Goal: Entertainment & Leisure: Consume media (video, audio)

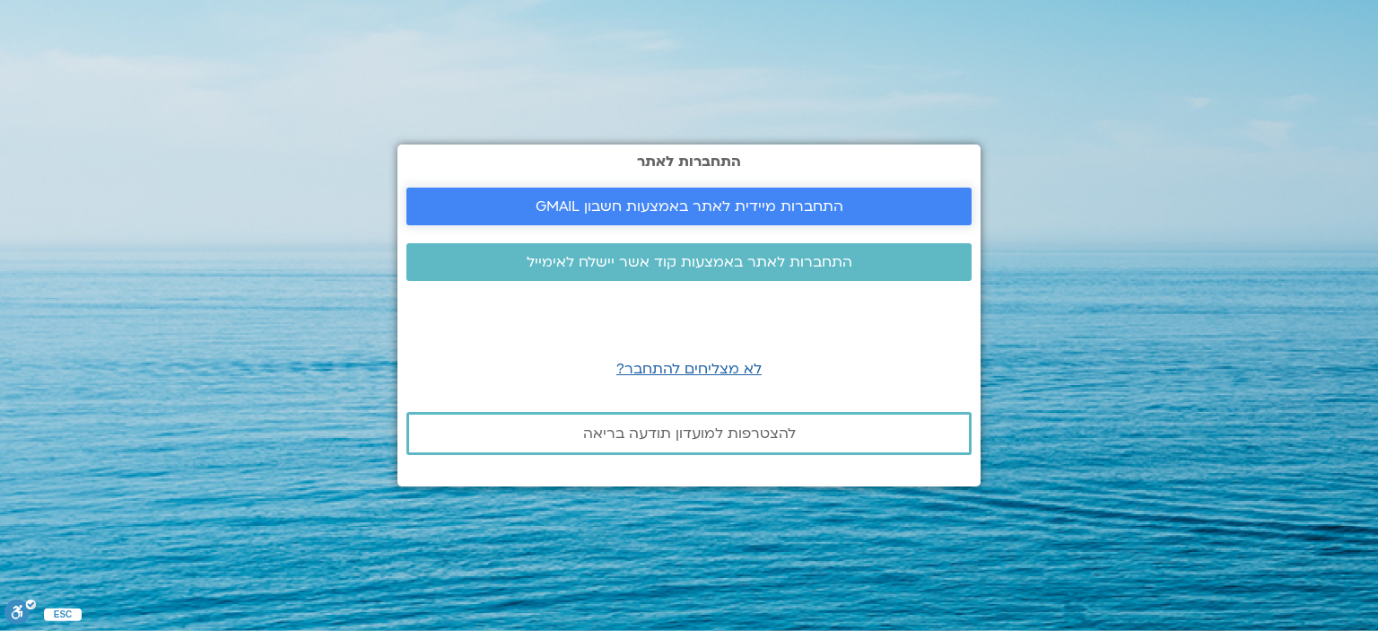
click at [542, 194] on link "התחברות מיידית לאתר באמצעות חשבון GMAIL" at bounding box center [688, 207] width 565 height 38
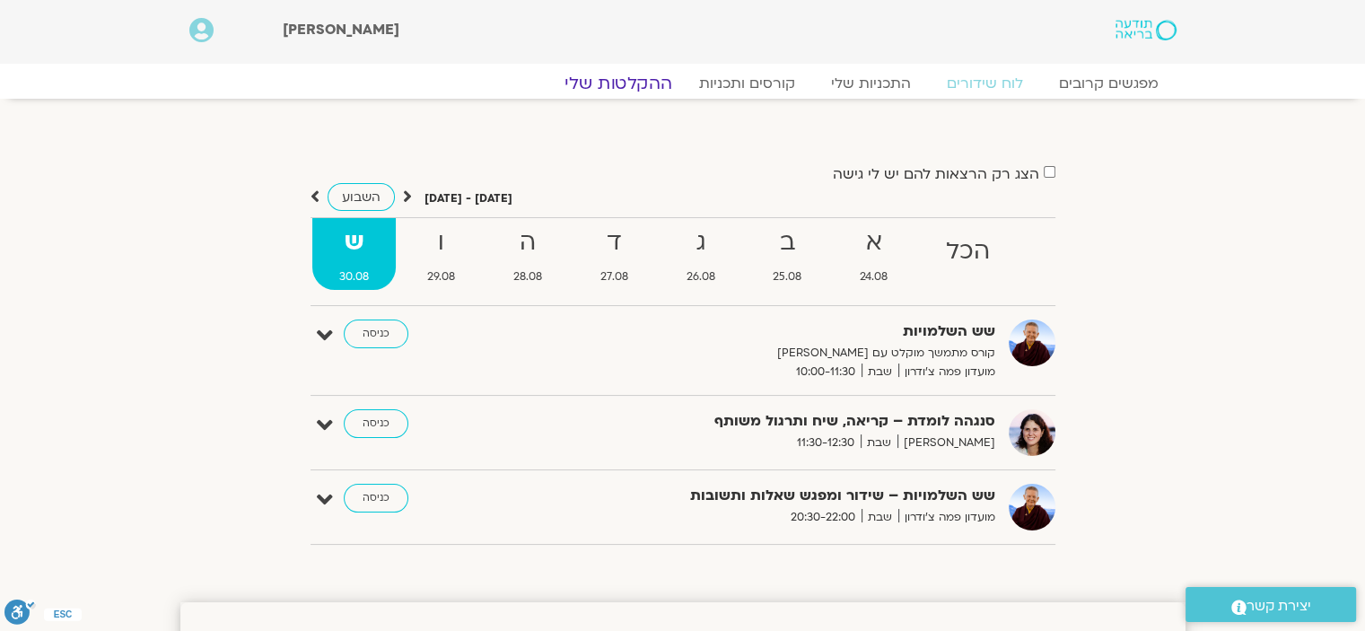
click at [648, 74] on link "ההקלטות שלי" at bounding box center [618, 84] width 151 height 22
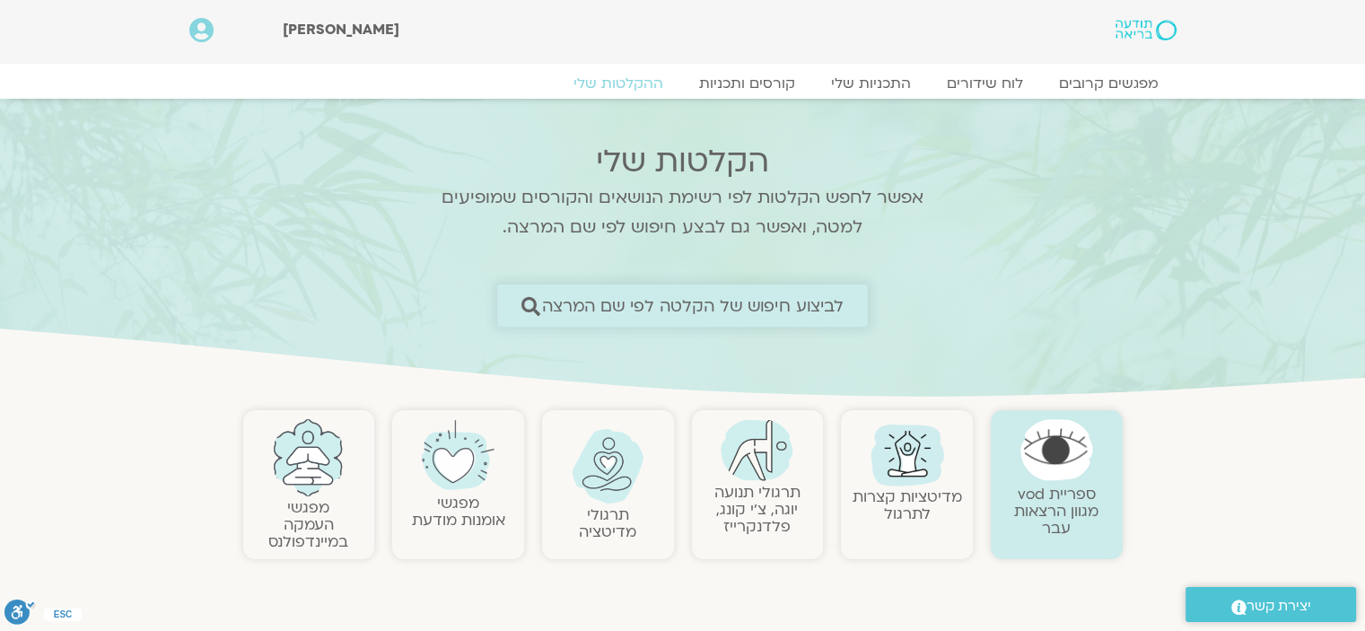
click at [640, 300] on span "לביצוע חיפוש של הקלטה לפי שם המרצה" at bounding box center [693, 305] width 302 height 19
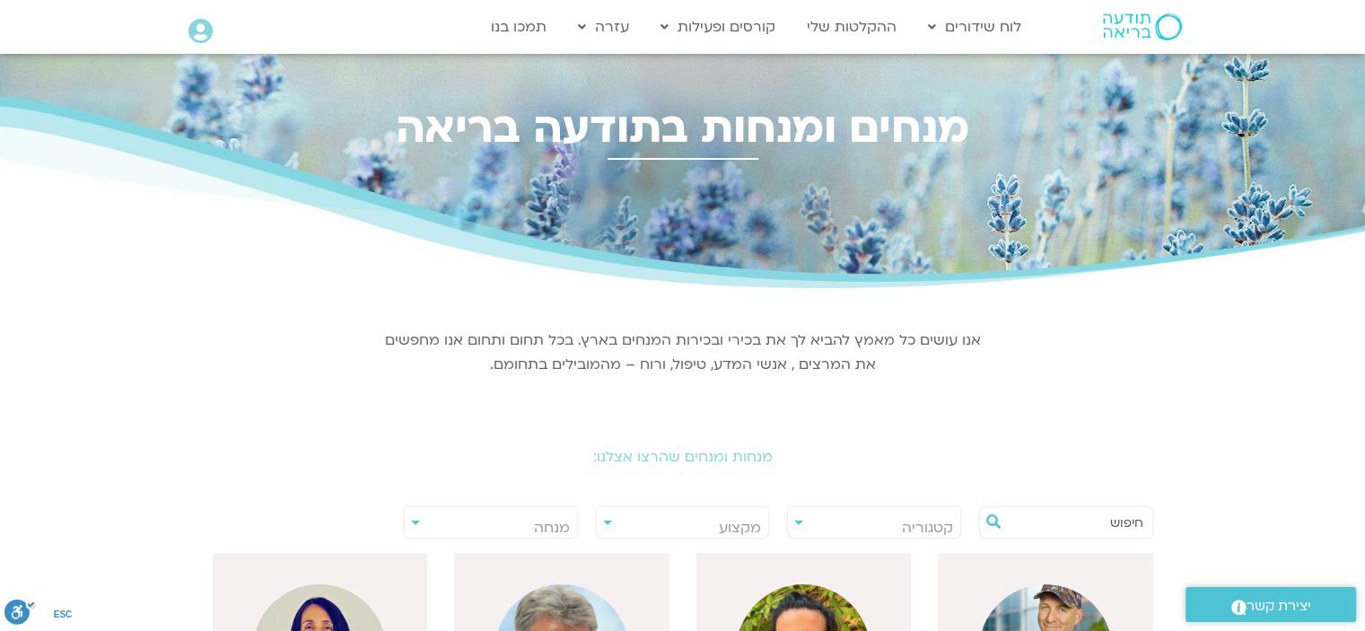
click at [1064, 527] on input "text" at bounding box center [1075, 522] width 136 height 31
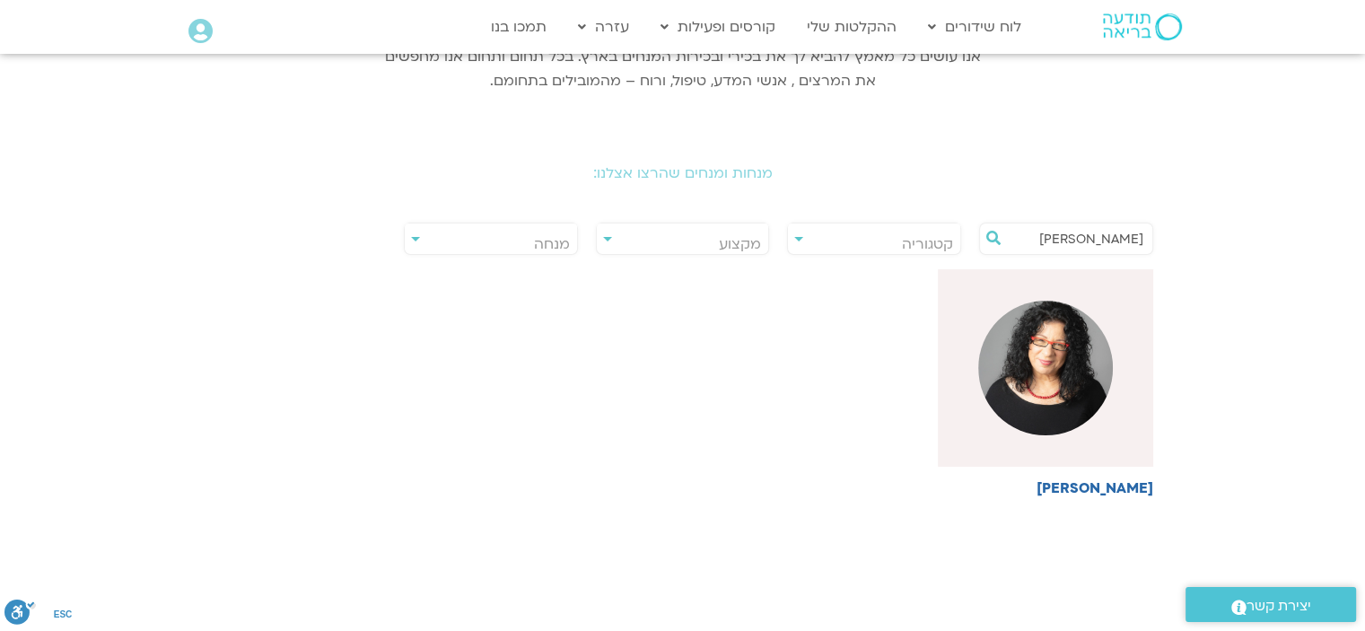
scroll to position [284, 0]
type input "ארנינה"
click at [1114, 414] on div at bounding box center [1045, 367] width 215 height 197
click at [1058, 414] on img at bounding box center [1045, 368] width 135 height 135
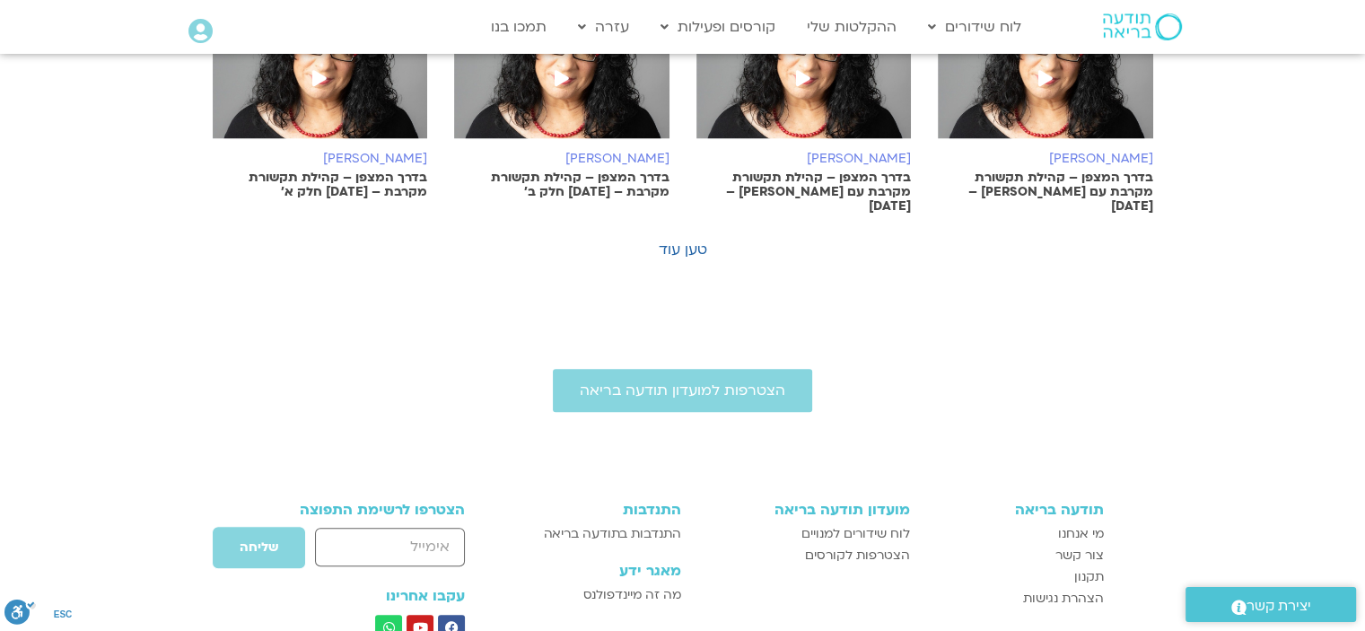
scroll to position [1357, 0]
click at [665, 240] on link "טען עוד" at bounding box center [683, 250] width 48 height 20
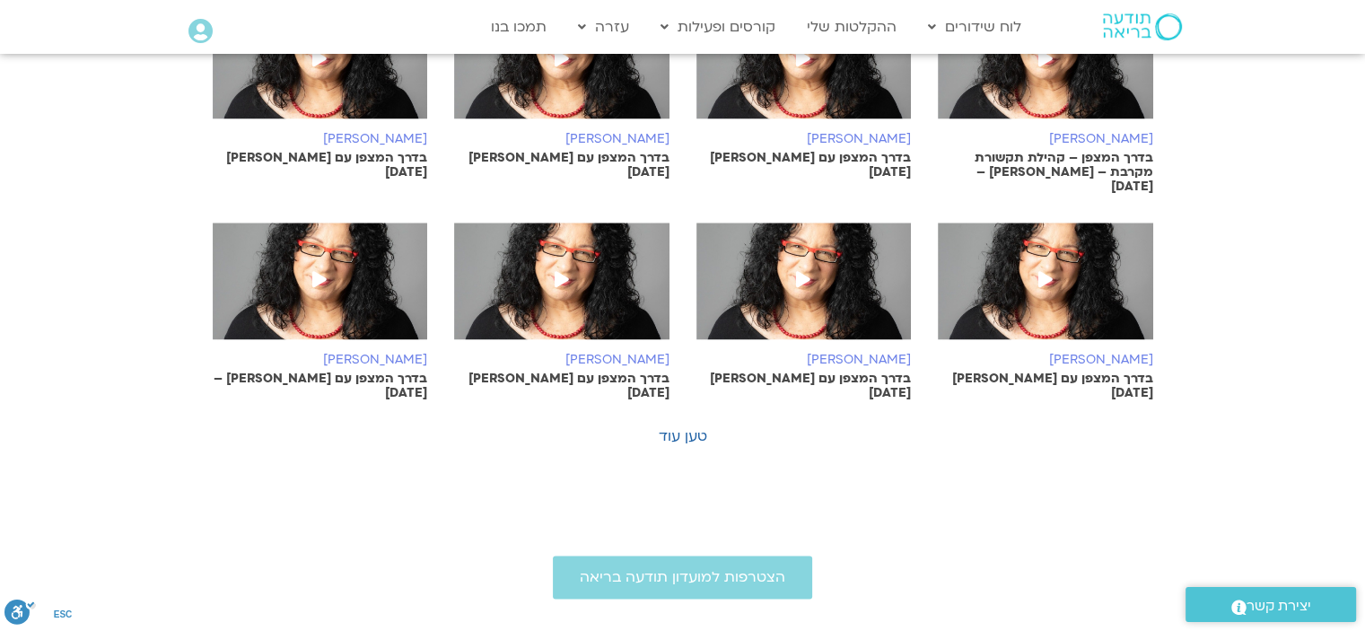
scroll to position [2039, 0]
click at [696, 426] on link "טען עוד" at bounding box center [683, 436] width 48 height 20
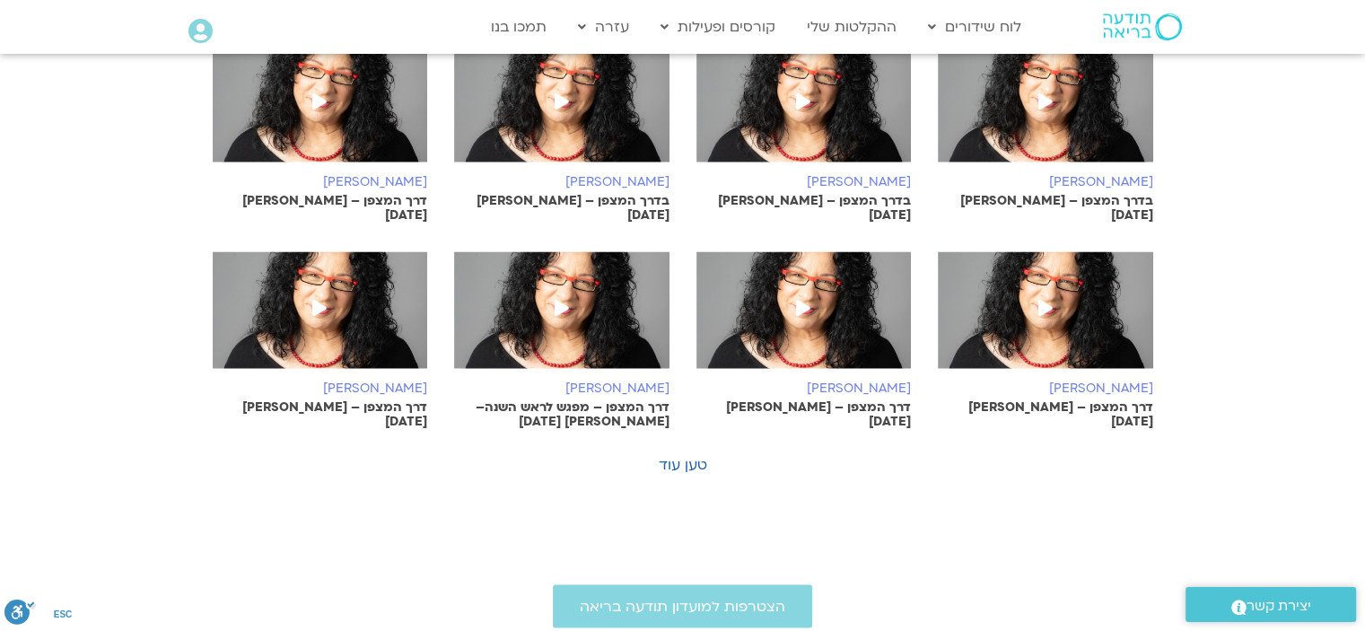
scroll to position [2835, 0]
click at [681, 455] on link "טען עוד" at bounding box center [683, 465] width 48 height 20
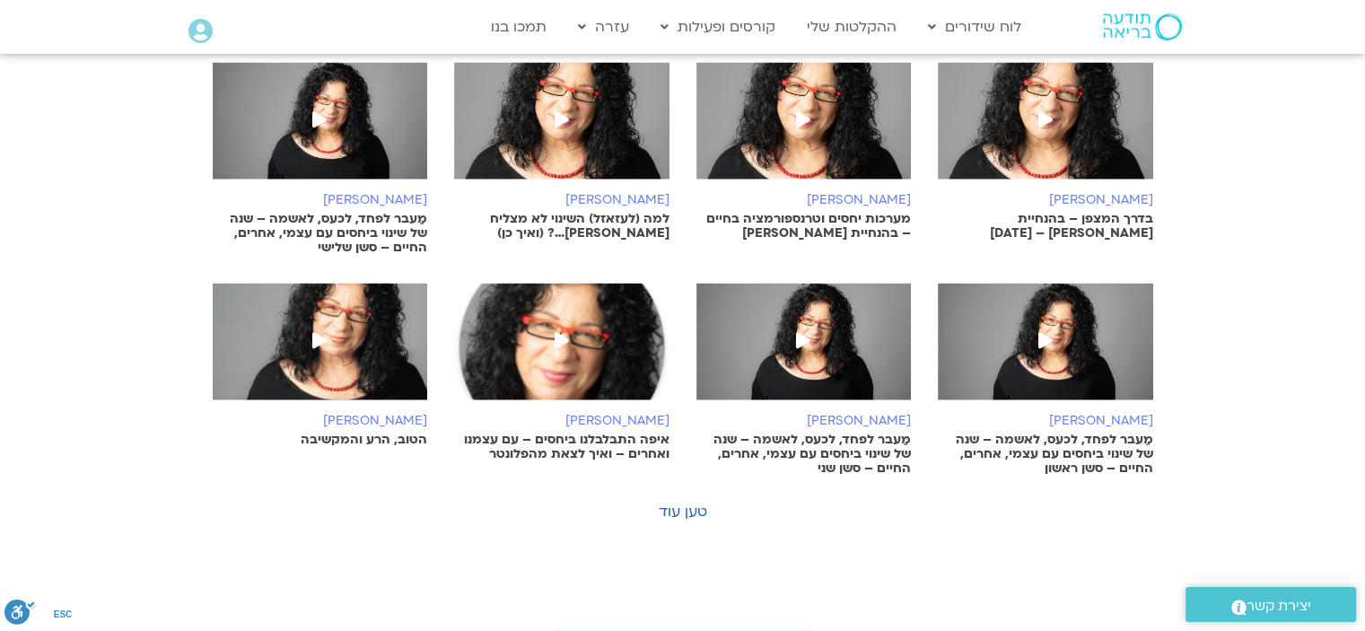
scroll to position [3685, 0]
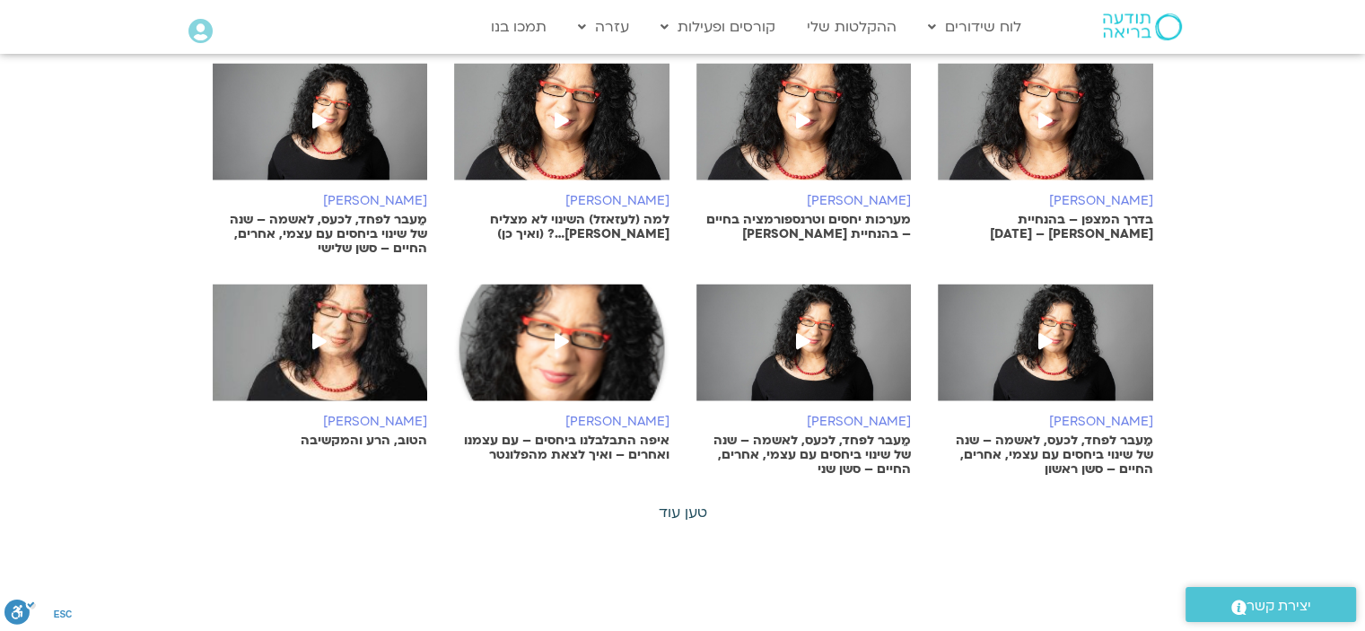
click at [704, 502] on link "טען עוד" at bounding box center [683, 512] width 48 height 20
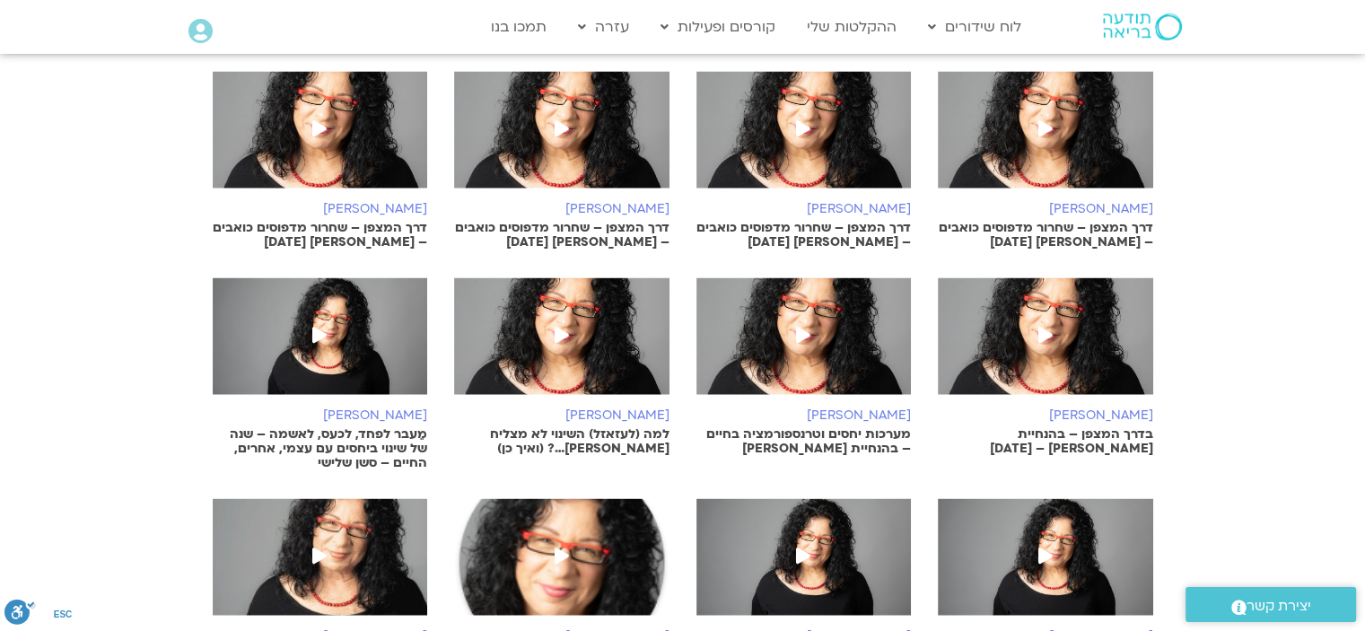
scroll to position [3471, 0]
click at [1107, 427] on p "בדרך המצפן – בהנחיית [PERSON_NAME] – [DATE]" at bounding box center [1045, 441] width 215 height 29
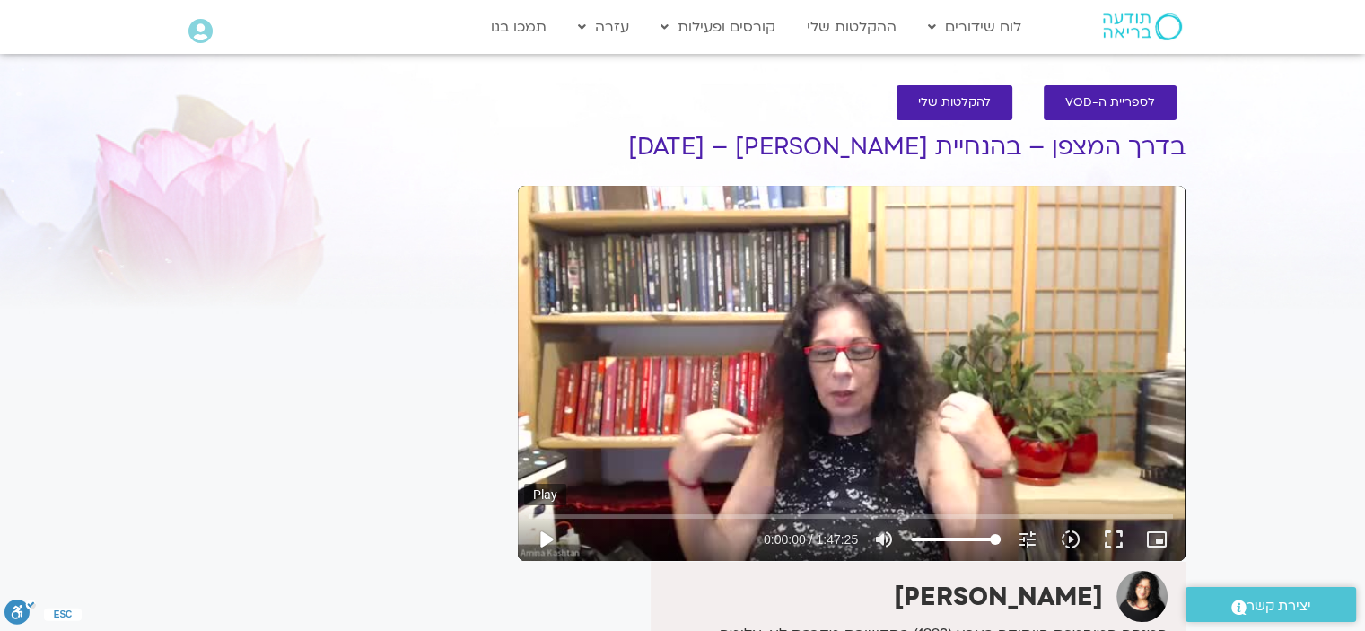
click at [550, 541] on button "play_arrow" at bounding box center [545, 539] width 43 height 43
type input "1.822071"
type input "52.5568181818182"
type input "1.955777"
type input "52.5568181818182"
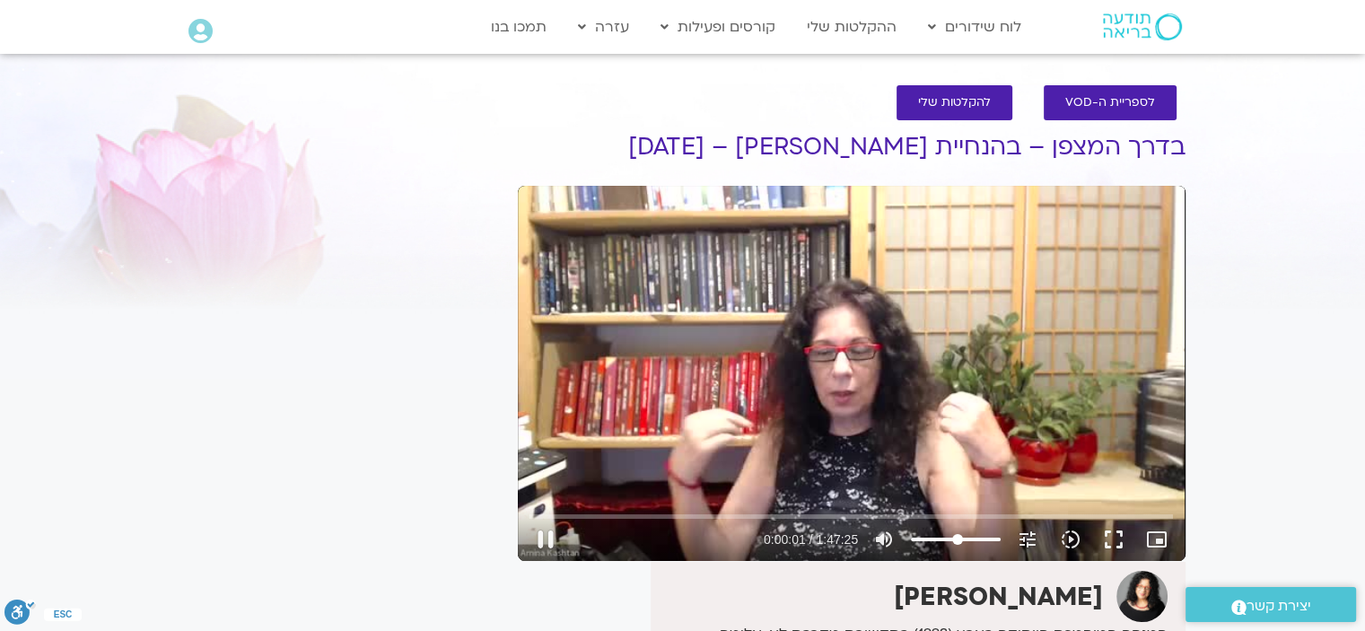
click at [957, 537] on input "Volume" at bounding box center [956, 539] width 90 height 11
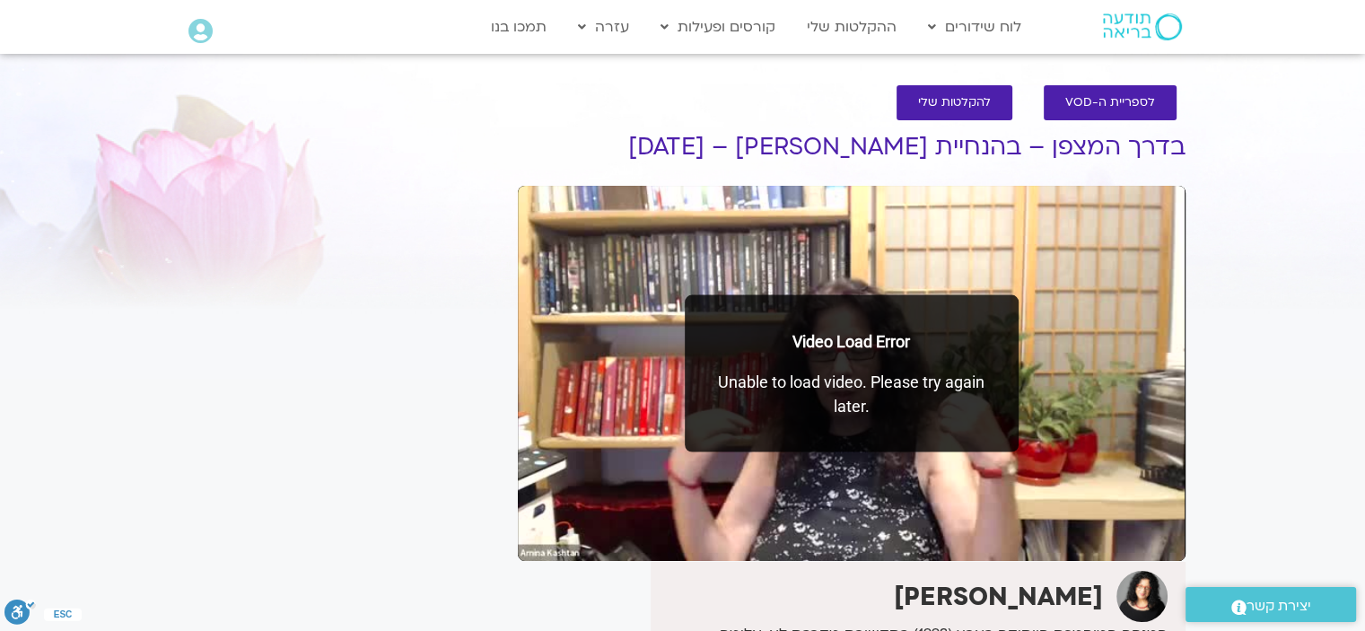
type input "167.889493"
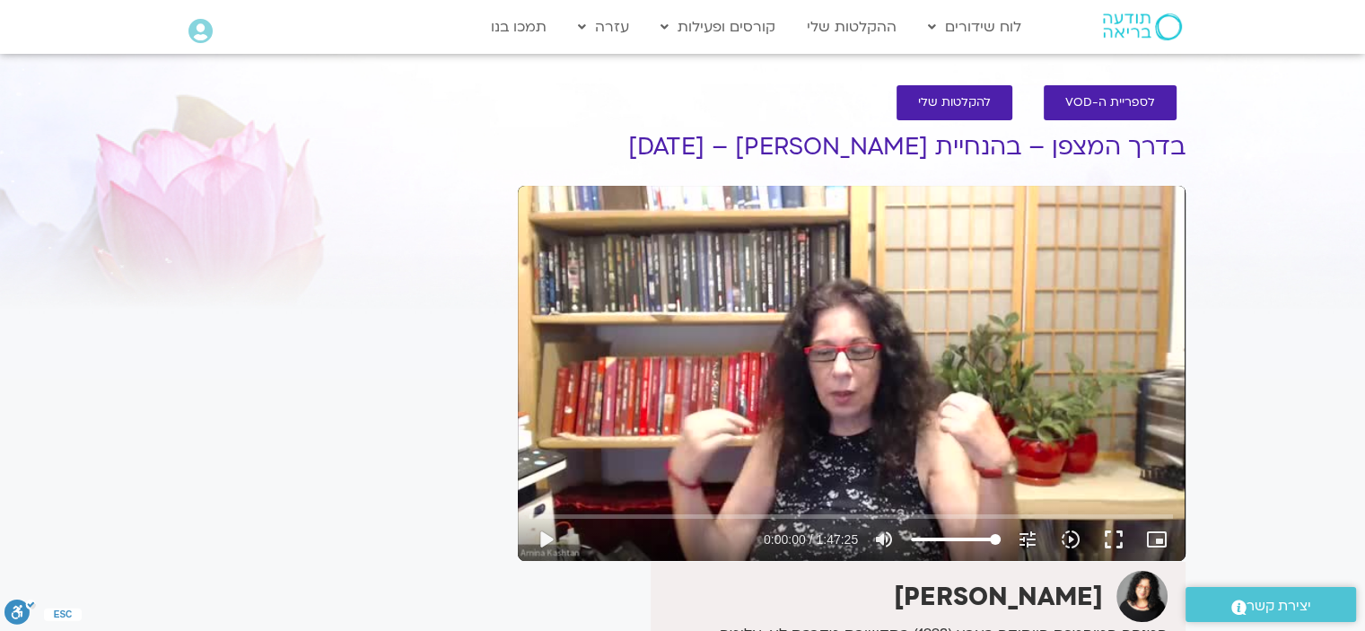
click at [921, 371] on div "Skip Ad play_arrow 0:00:00 / 1:47:25 volume_up Mute tune Resolution Auto 360p s…" at bounding box center [852, 373] width 668 height 375
click at [550, 517] on input "Seek" at bounding box center [850, 516] width 643 height 11
click at [842, 376] on div "Skip Ad 56:50 pause 0:10:36 / 1:47:25 volume_up Mute tune Resolution Auto 360p …" at bounding box center [852, 373] width 668 height 375
type input "636.972152"
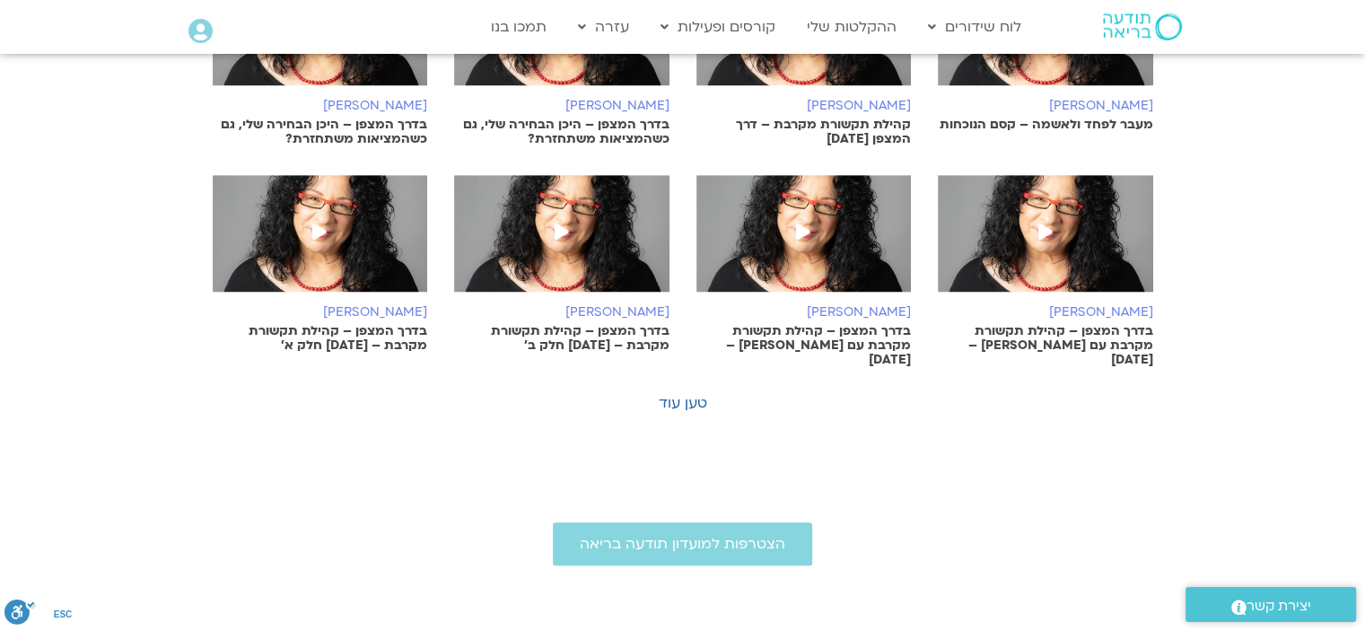
scroll to position [1202, 0]
click at [689, 395] on link "טען עוד" at bounding box center [683, 404] width 48 height 20
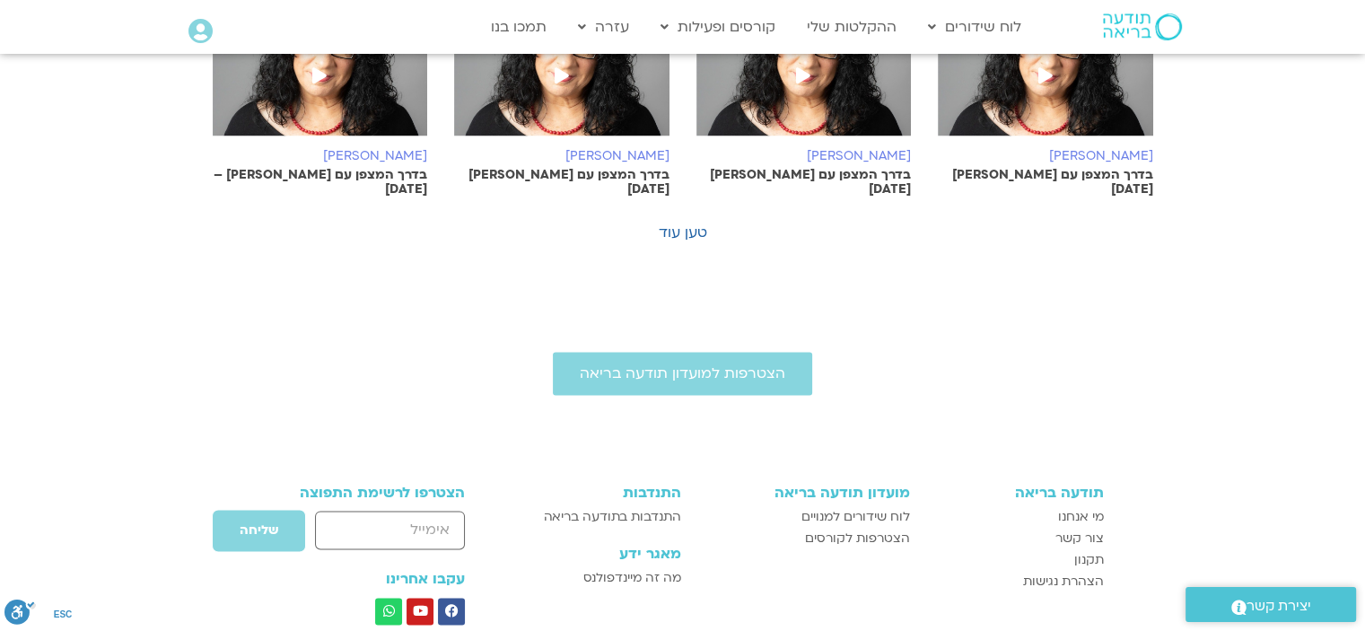
scroll to position [2243, 0]
click at [684, 222] on link "טען עוד" at bounding box center [683, 232] width 48 height 20
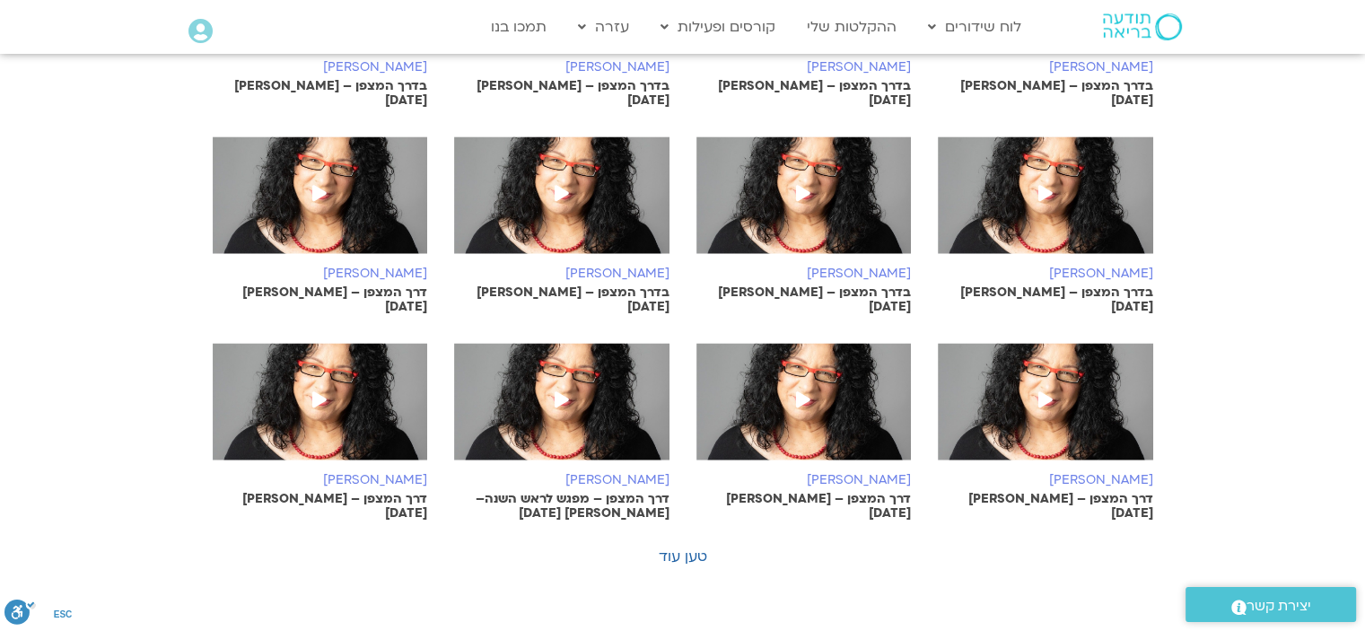
scroll to position [2743, 0]
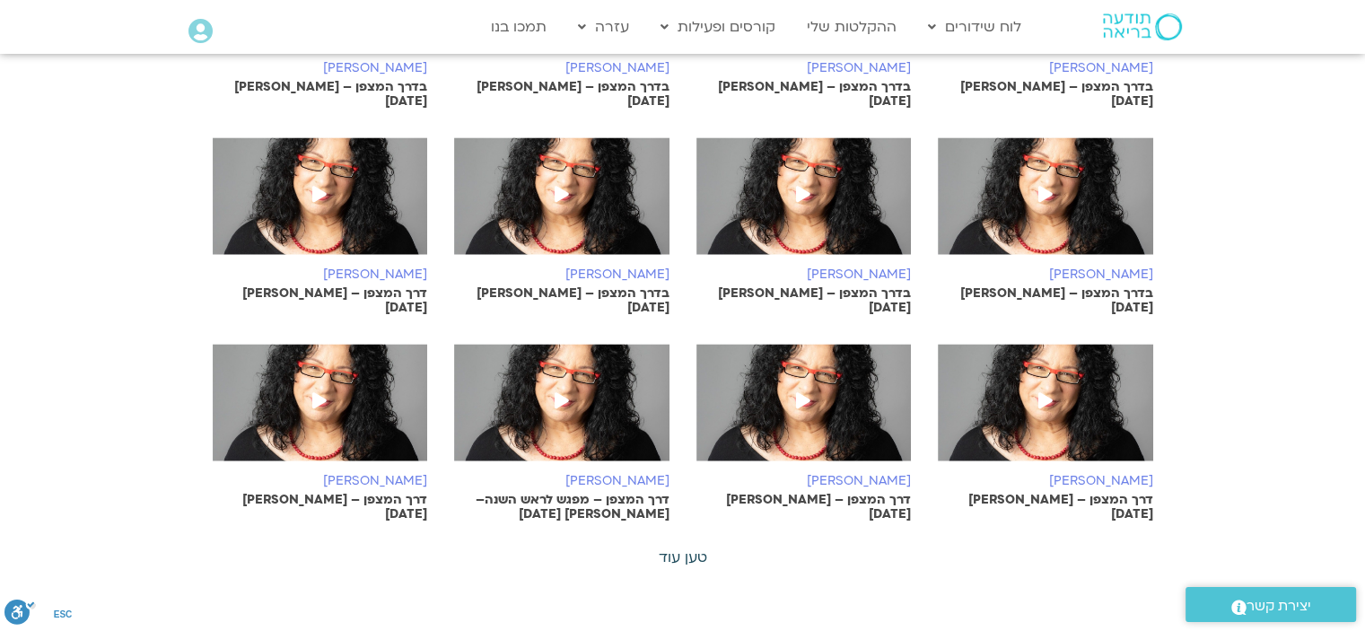
click at [686, 547] on link "טען עוד" at bounding box center [683, 557] width 48 height 20
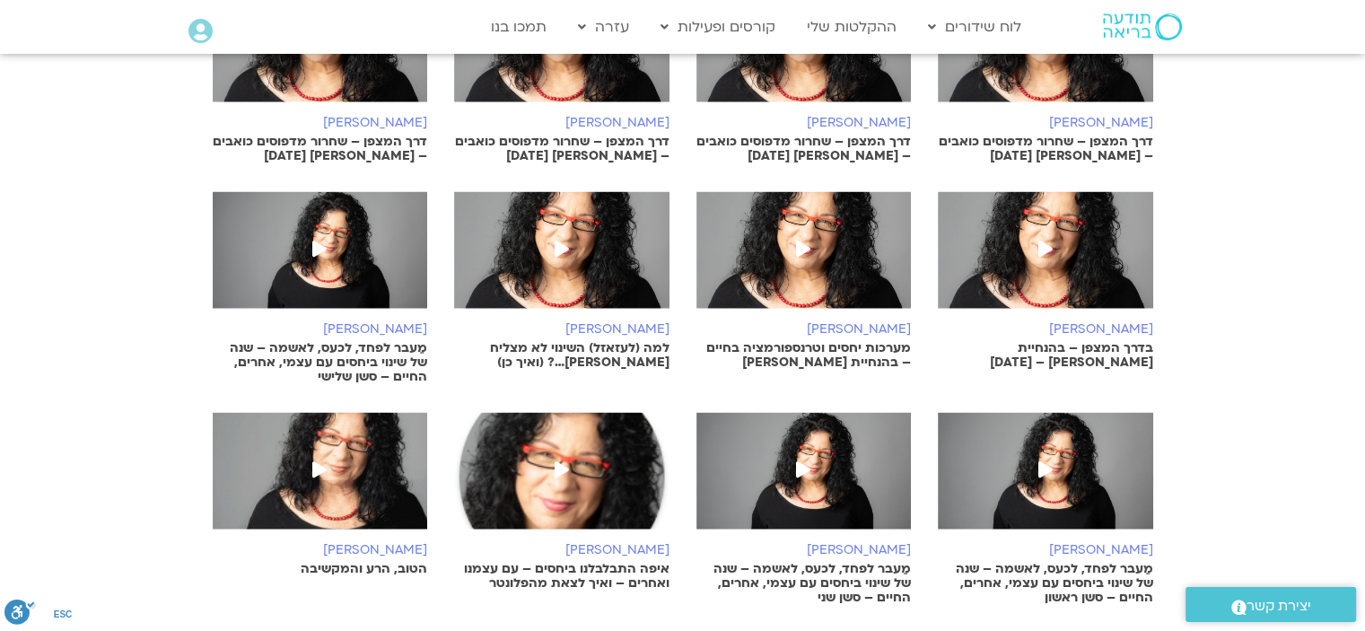
scroll to position [3557, 0]
click at [677, 630] on link "טען עוד" at bounding box center [683, 641] width 48 height 20
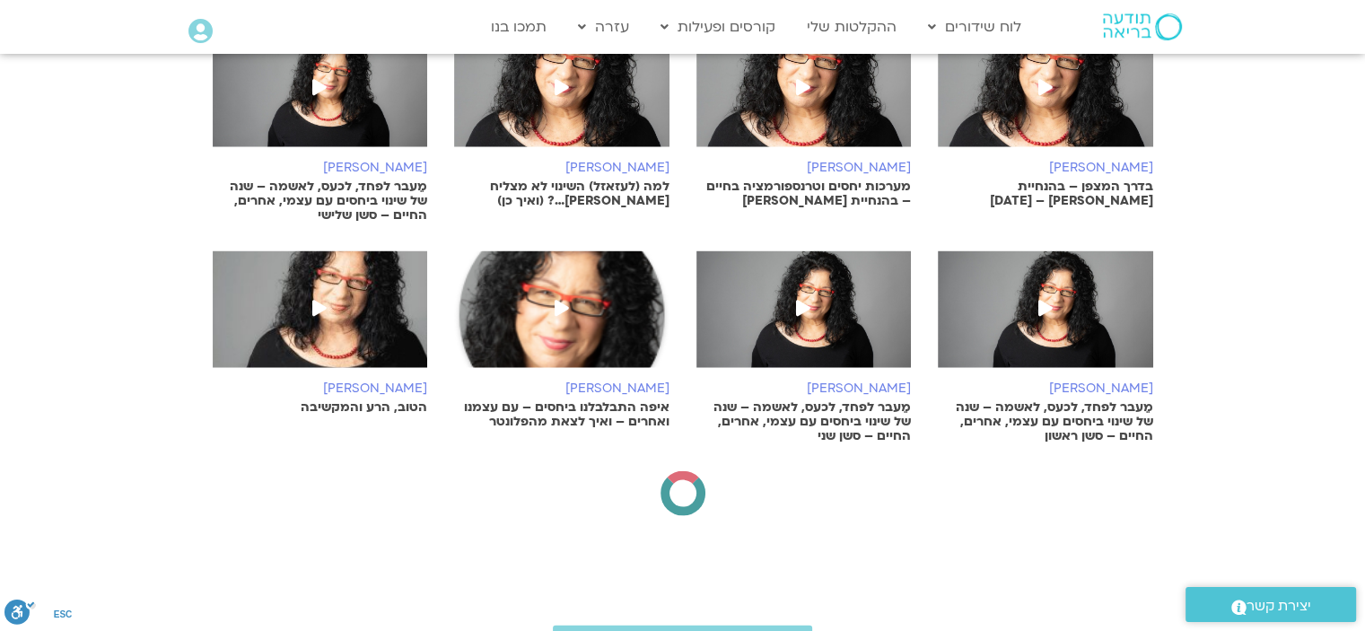
scroll to position [3722, 0]
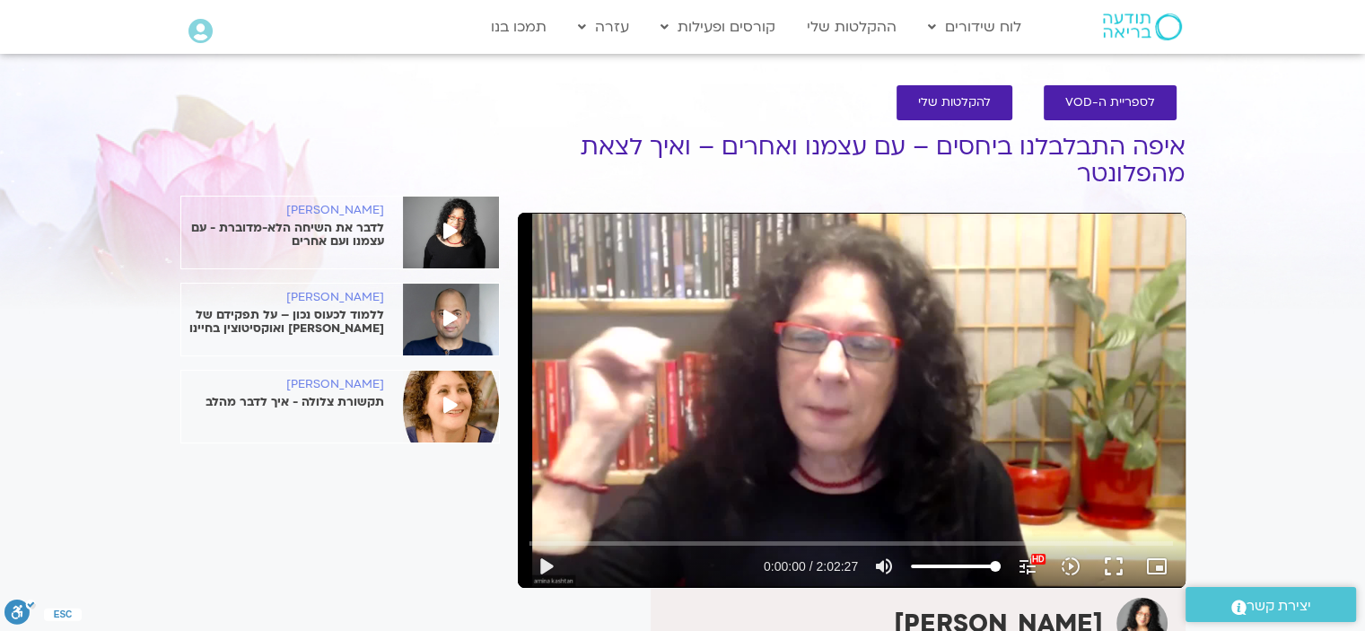
click at [747, 302] on div "Skip Ad play_arrow 0:00:00 / 2:02:27 volume_up Mute tune Resolution Auto 1122p …" at bounding box center [852, 400] width 668 height 375
type input "11.854048"
